Goal: Browse casually

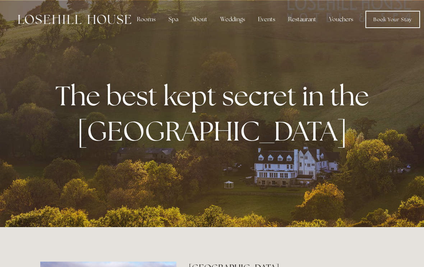
click at [385, 22] on link "Book Your Stay" at bounding box center [393, 19] width 55 height 17
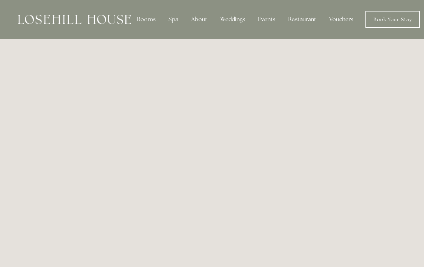
click at [199, 23] on div "About" at bounding box center [200, 19] width 28 height 14
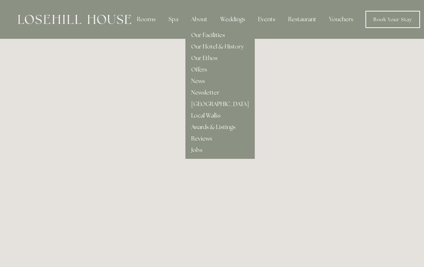
click at [214, 118] on link "Local Walks" at bounding box center [205, 116] width 29 height 8
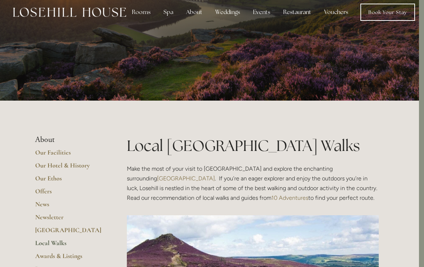
scroll to position [0, 5]
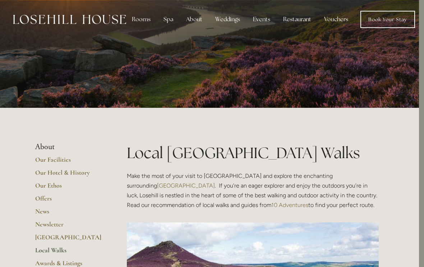
click at [170, 23] on div "Spa" at bounding box center [168, 19] width 21 height 14
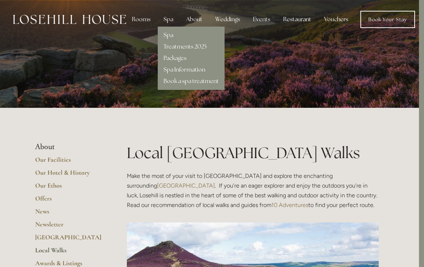
click at [179, 61] on link "Packages" at bounding box center [175, 58] width 23 height 8
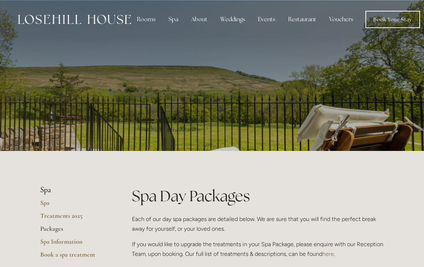
click at [298, 23] on div "Restaurant" at bounding box center [303, 19] width 40 height 14
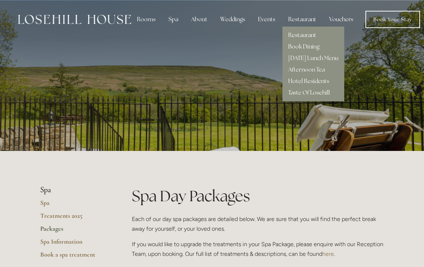
click at [302, 82] on link "Hotel Residents" at bounding box center [308, 81] width 41 height 8
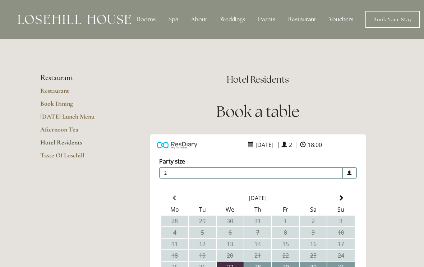
click at [57, 93] on link "Restaurant" at bounding box center [74, 93] width 69 height 13
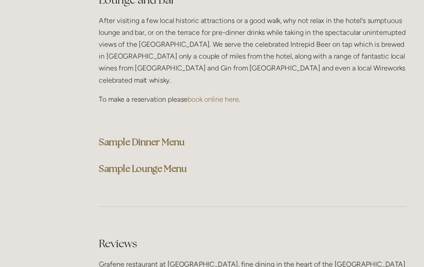
scroll to position [1806, 5]
click at [141, 150] on strong "Sample Dinner Menu" at bounding box center [162, 155] width 70 height 10
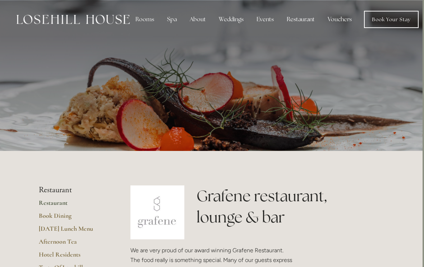
scroll to position [0, 1]
click at [386, 22] on link "Book Your Stay" at bounding box center [391, 19] width 55 height 17
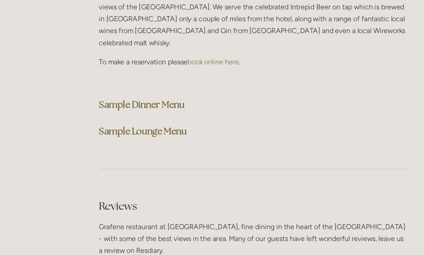
scroll to position [1876, 0]
click at [142, 81] on strong "Sample Dinner Menu" at bounding box center [167, 86] width 70 height 10
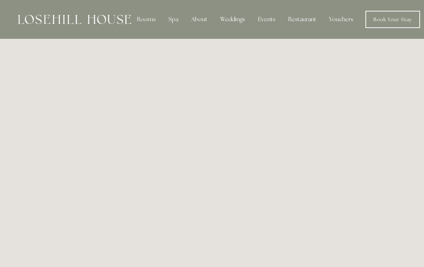
click at [147, 22] on div "Rooms" at bounding box center [146, 19] width 30 height 14
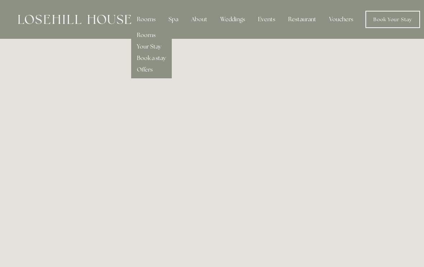
click at [147, 73] on link "Offers" at bounding box center [145, 70] width 16 height 8
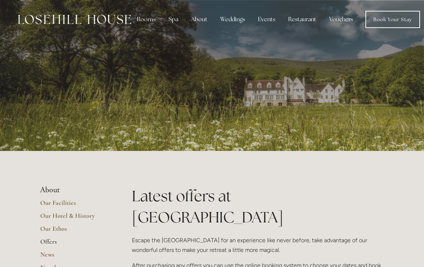
scroll to position [0, 5]
